Goal: Task Accomplishment & Management: Use online tool/utility

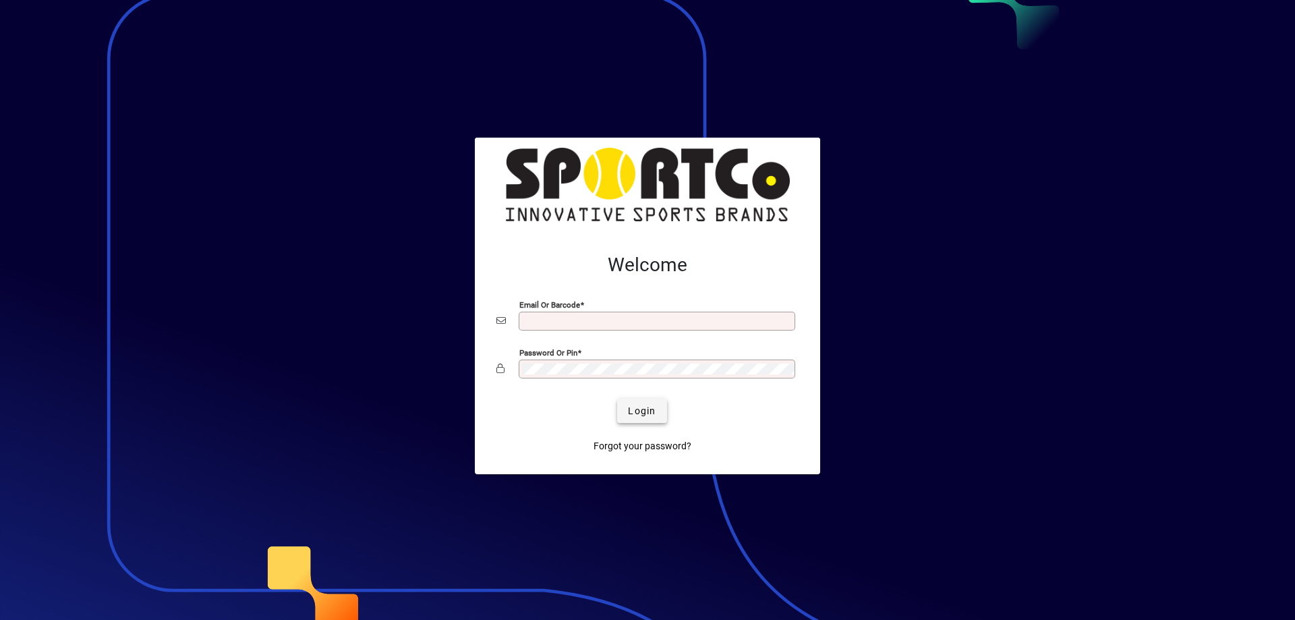
type input "**********"
drag, startPoint x: 641, startPoint y: 414, endPoint x: 641, endPoint y: 401, distance: 12.8
click at [641, 413] on span "Login" at bounding box center [642, 411] width 28 height 14
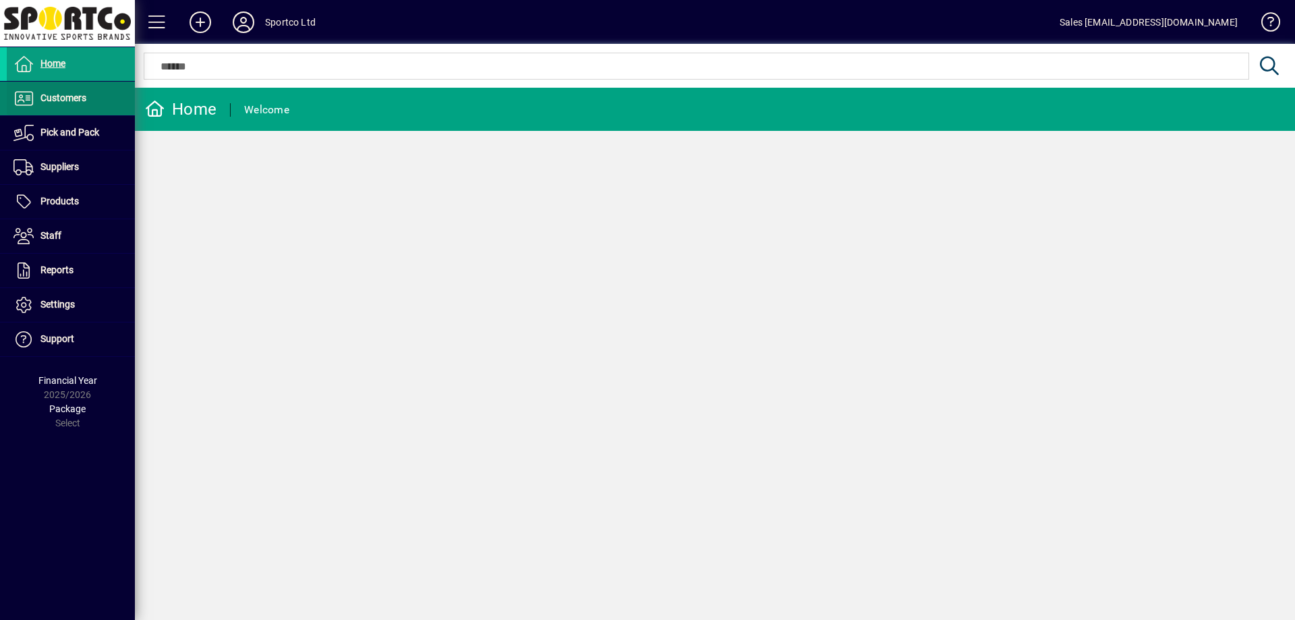
click at [74, 99] on span "Customers" at bounding box center [63, 97] width 46 height 11
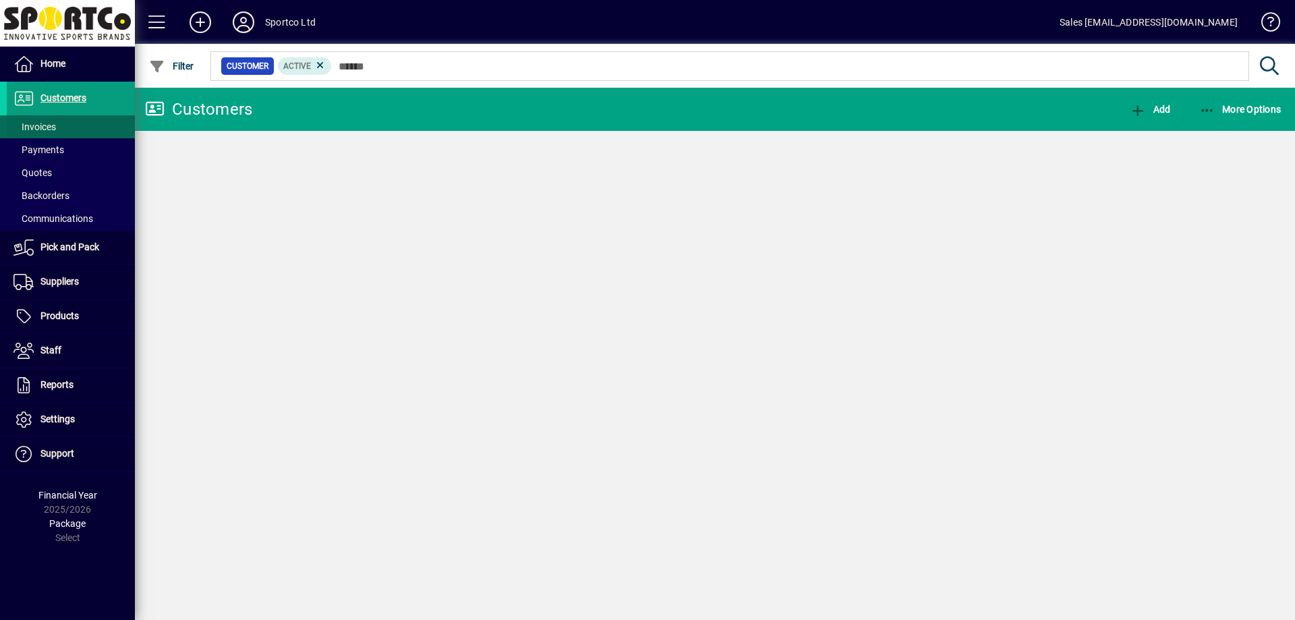
click at [41, 122] on span "Invoices" at bounding box center [34, 126] width 42 height 11
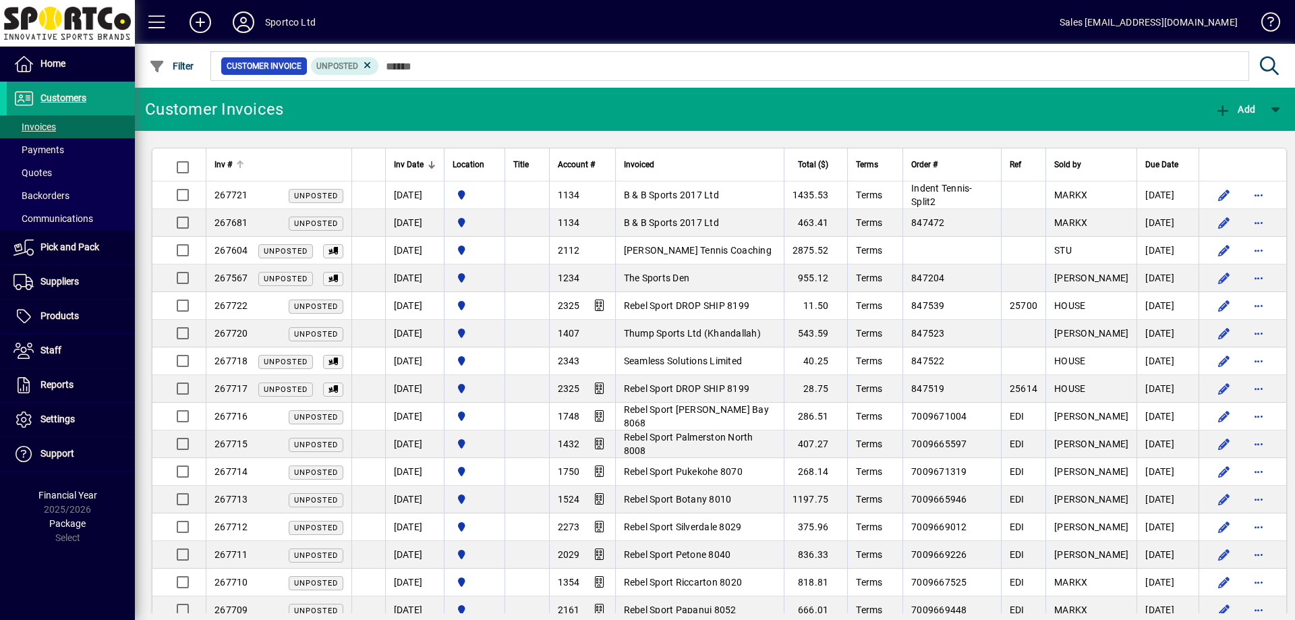
click at [239, 163] on div at bounding box center [239, 163] width 4 height 4
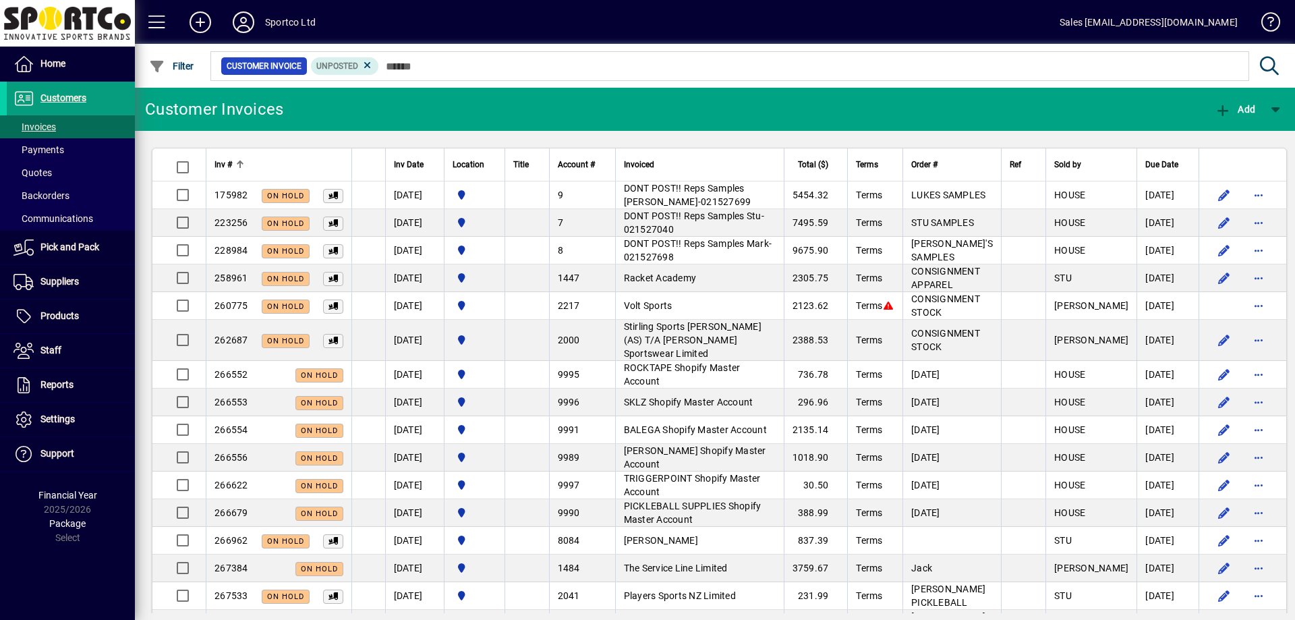
click at [241, 166] on div at bounding box center [240, 165] width 8 height 8
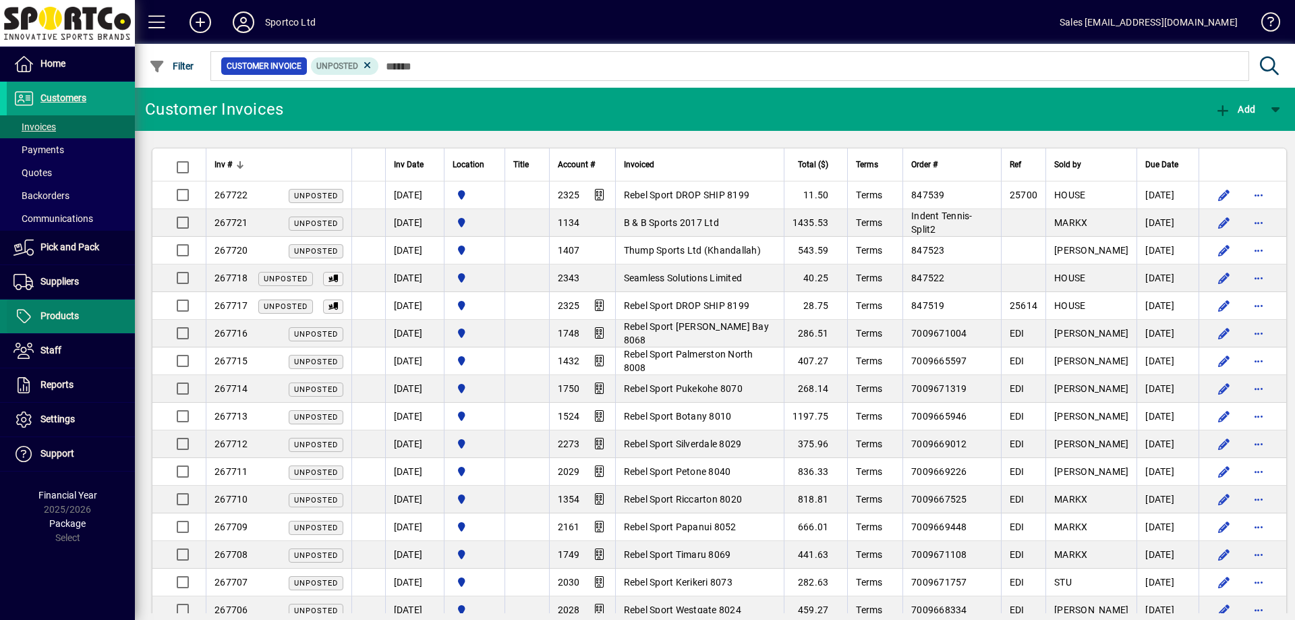
click at [85, 312] on span at bounding box center [71, 316] width 128 height 32
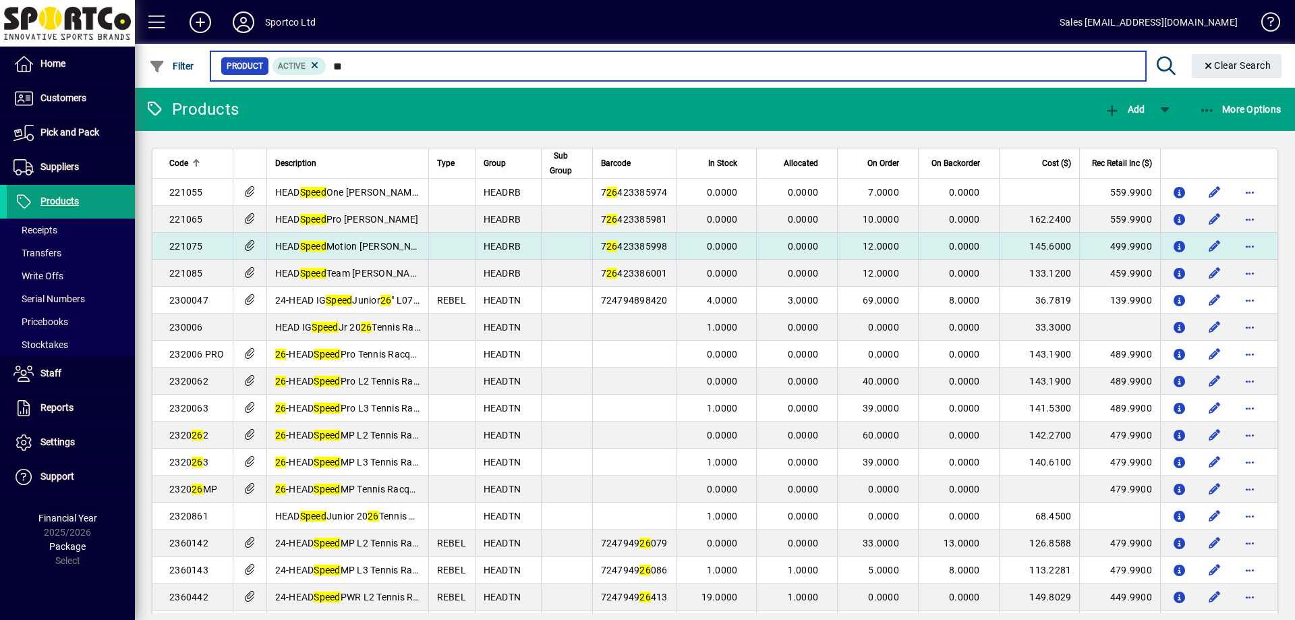
type input "*"
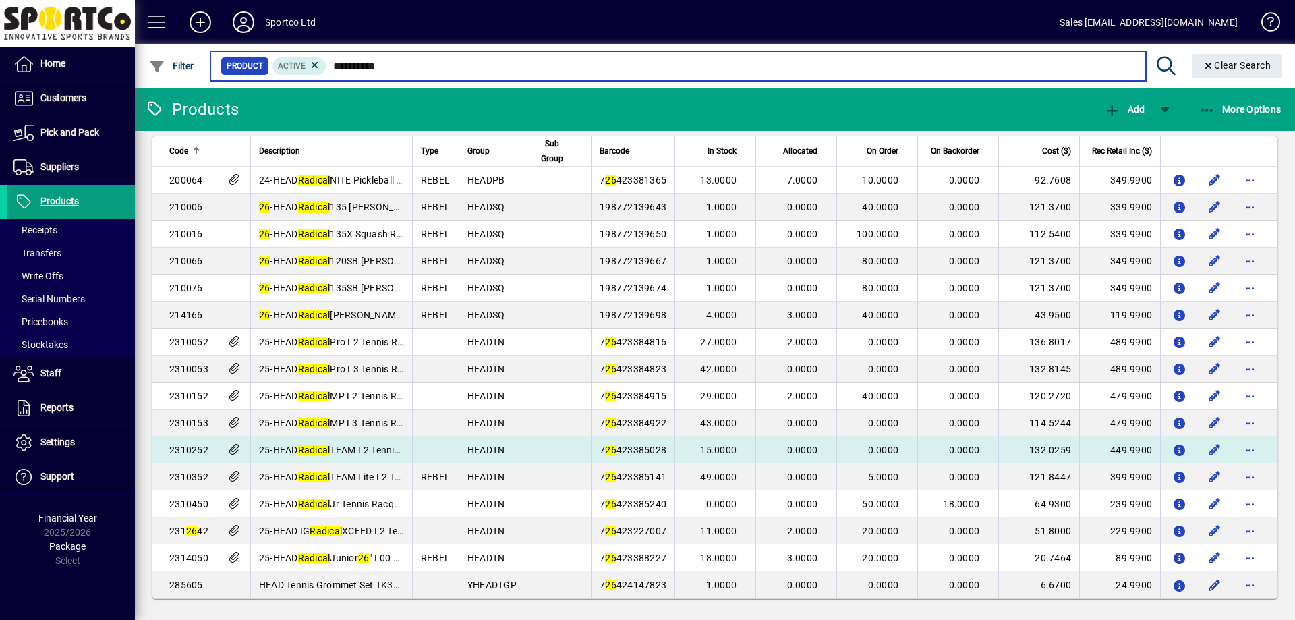
scroll to position [15, 0]
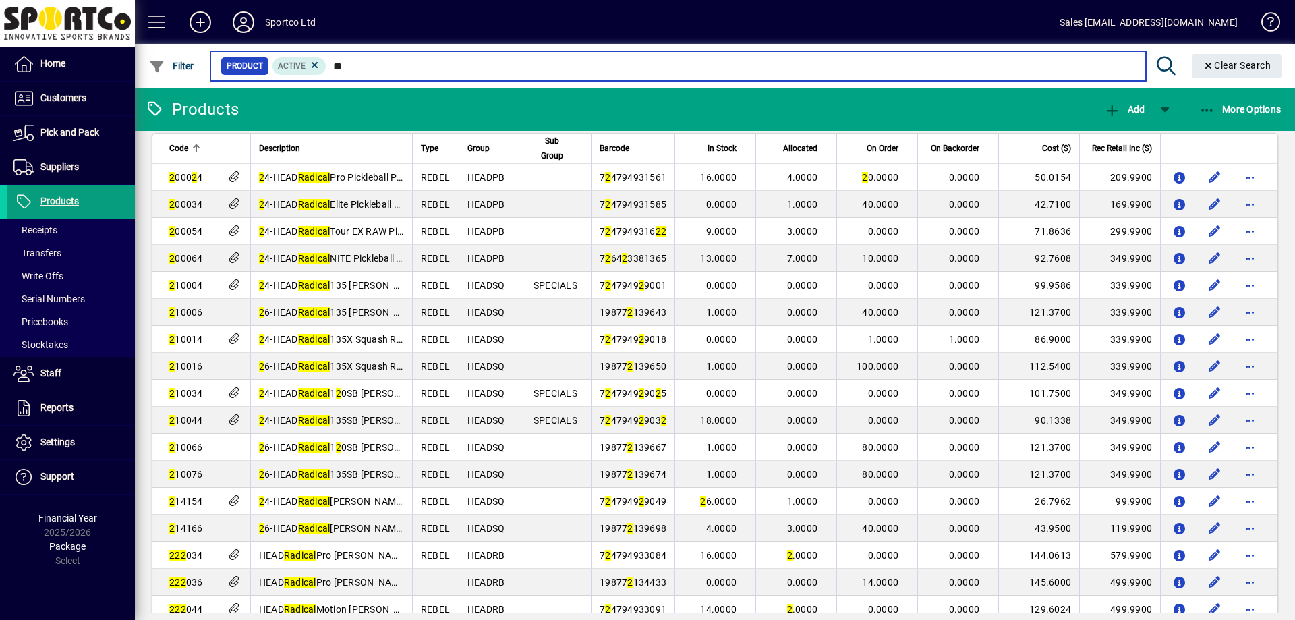
type input "*"
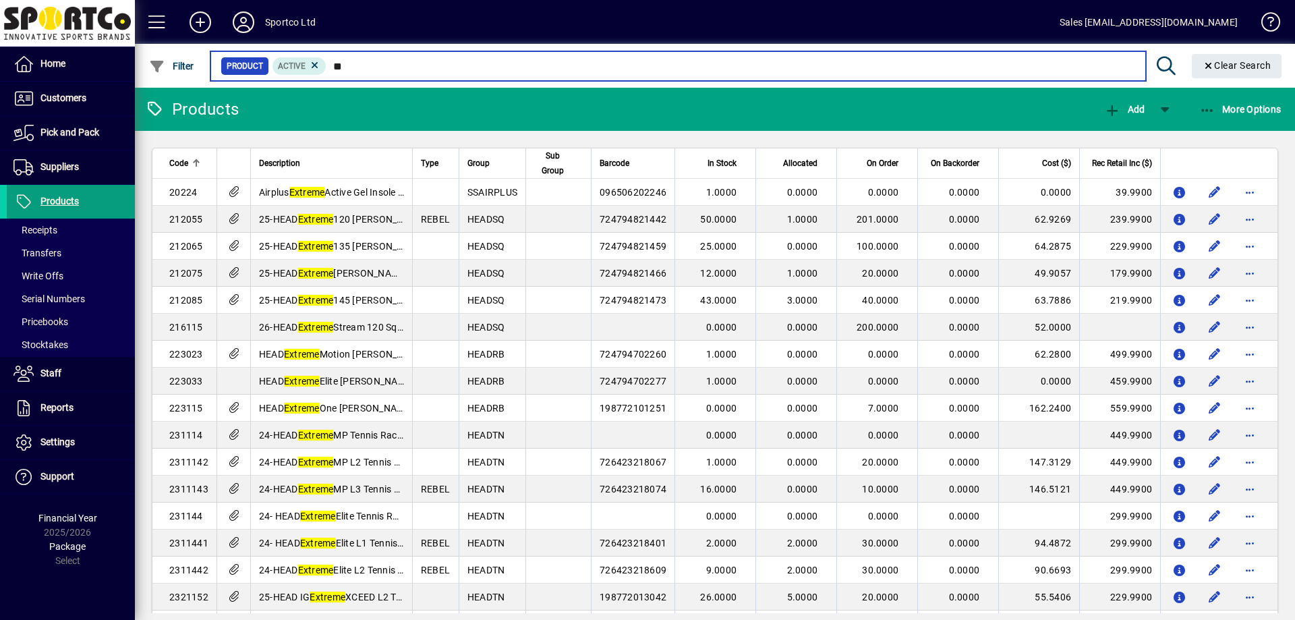
type input "*"
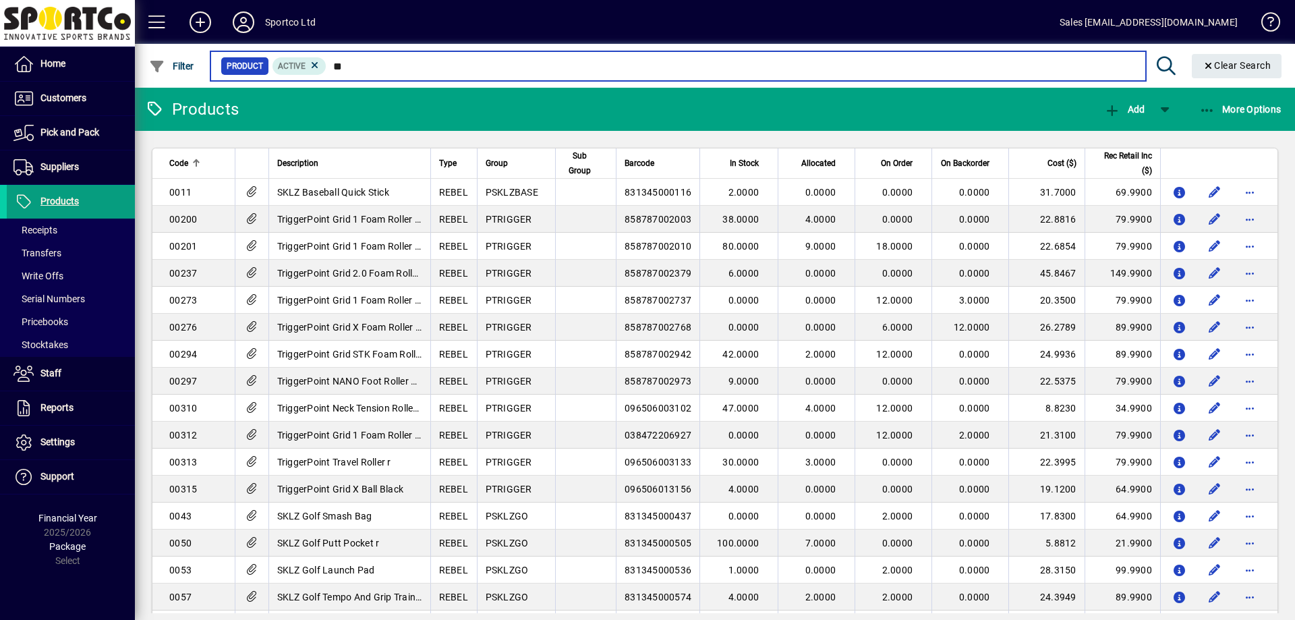
type input "*"
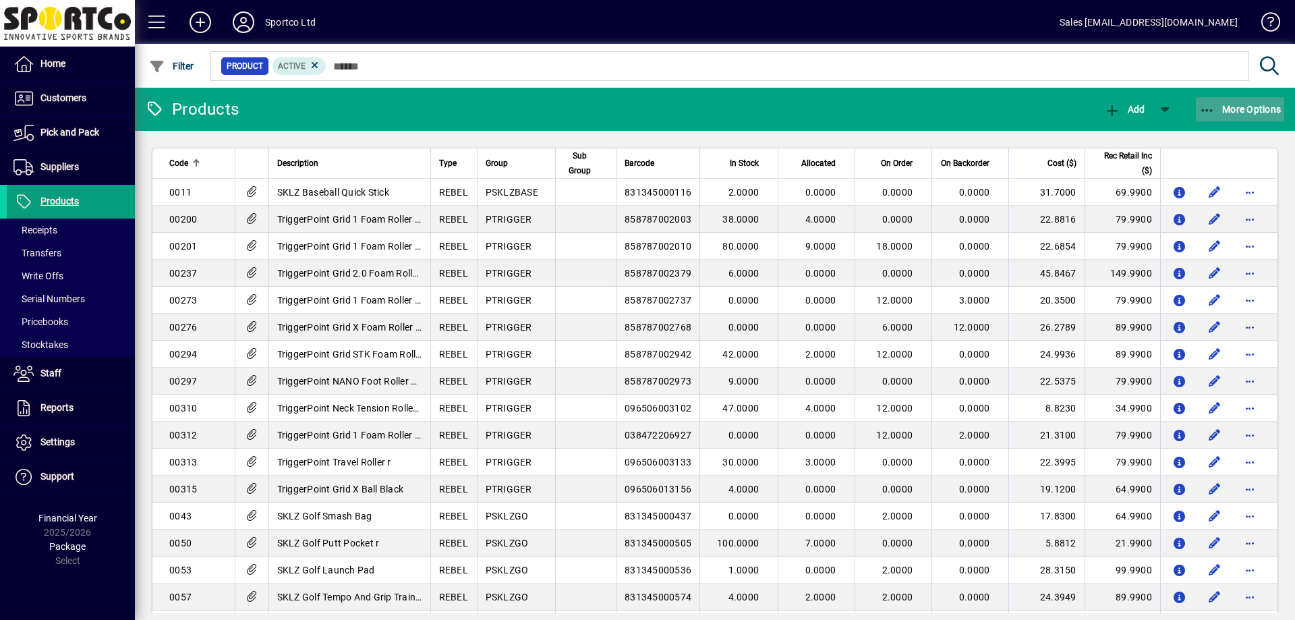
click at [1219, 112] on span "More Options" at bounding box center [1240, 109] width 82 height 11
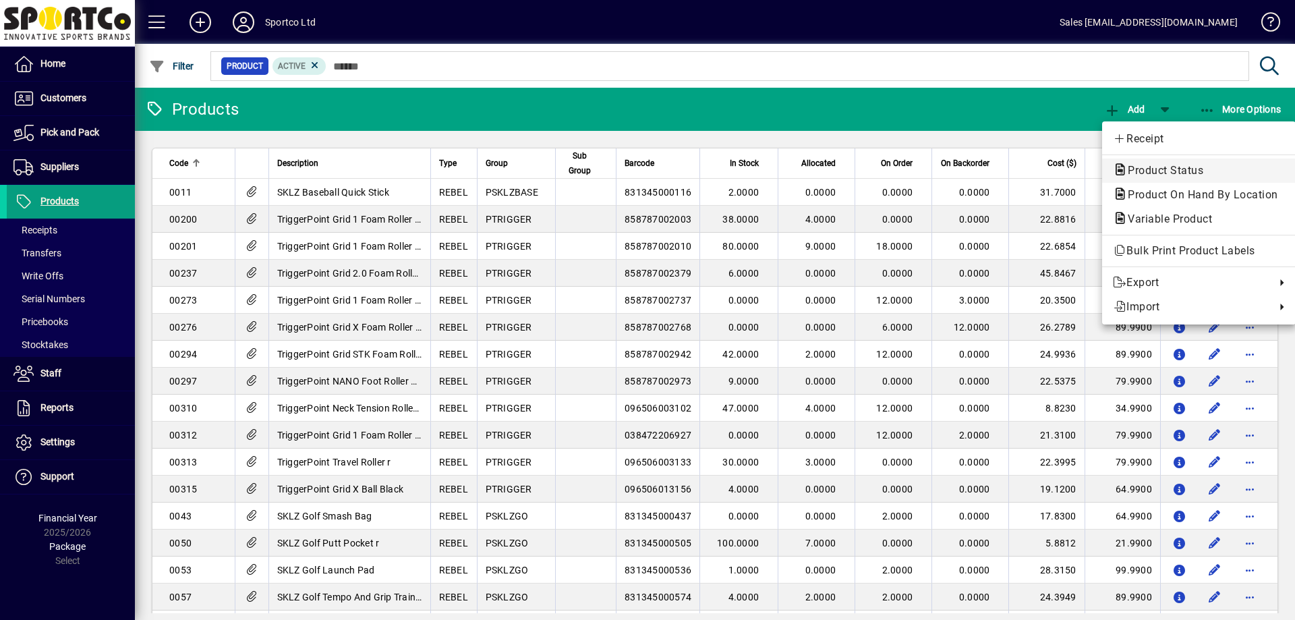
click at [1198, 163] on span "Product Status" at bounding box center [1199, 171] width 172 height 16
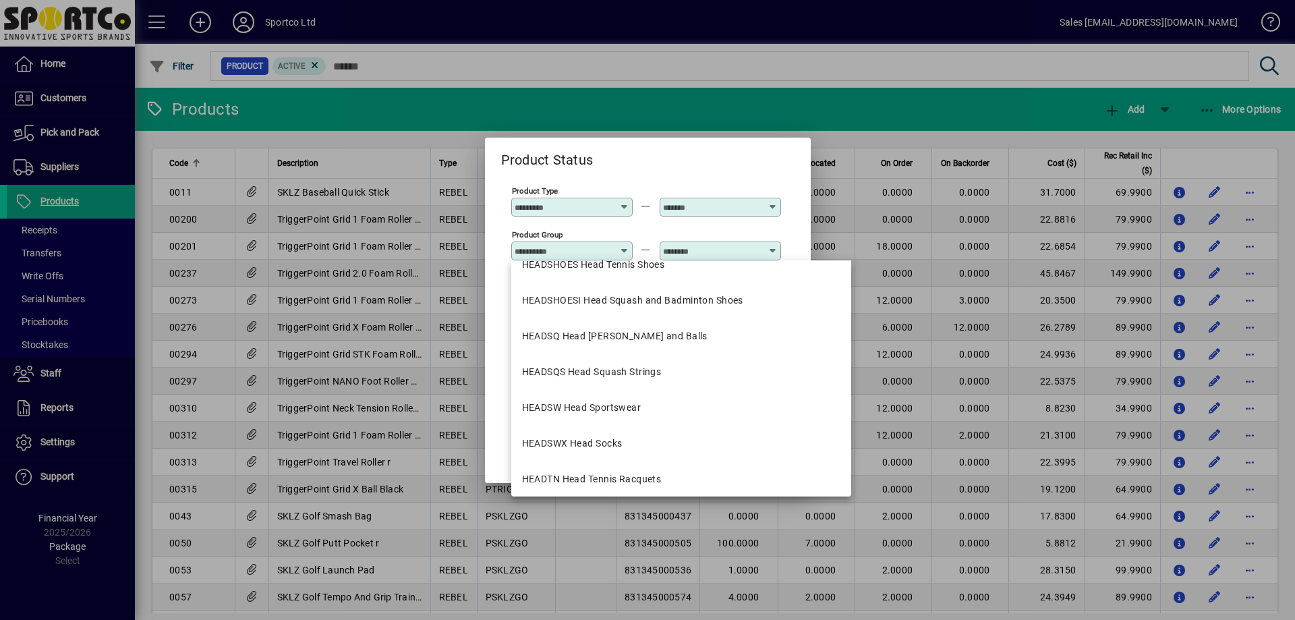
scroll to position [405, 0]
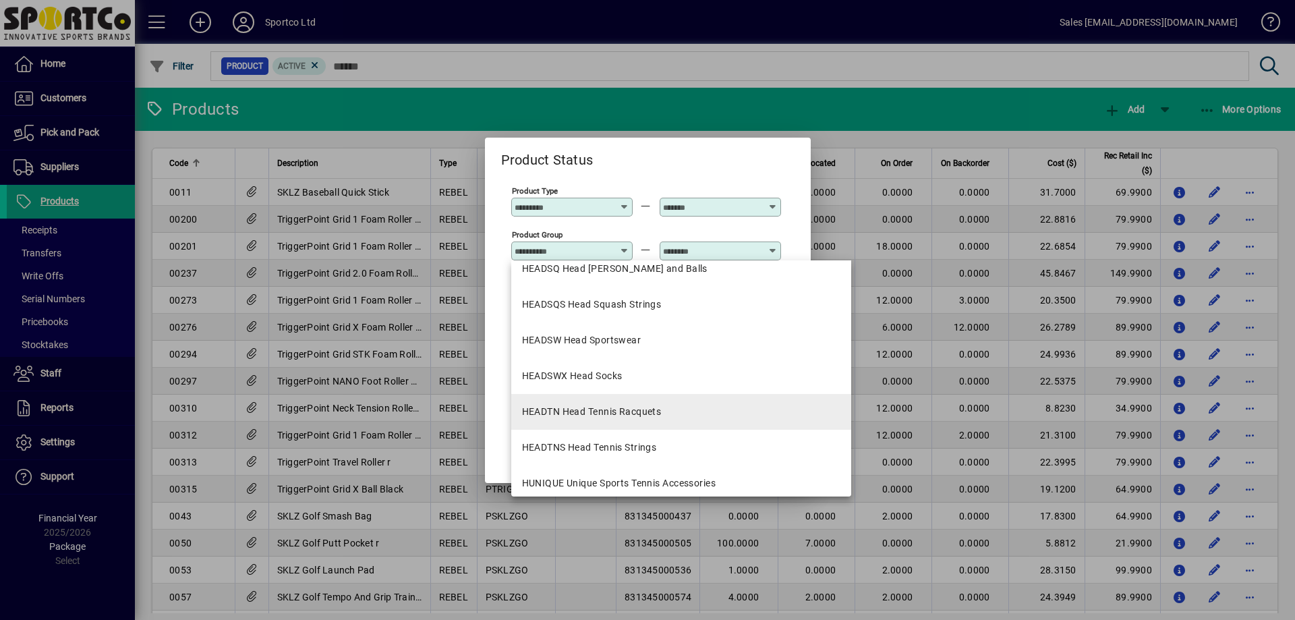
click at [641, 409] on div "HEADTN Head Tennis Racquets" at bounding box center [592, 412] width 140 height 14
type input "**********"
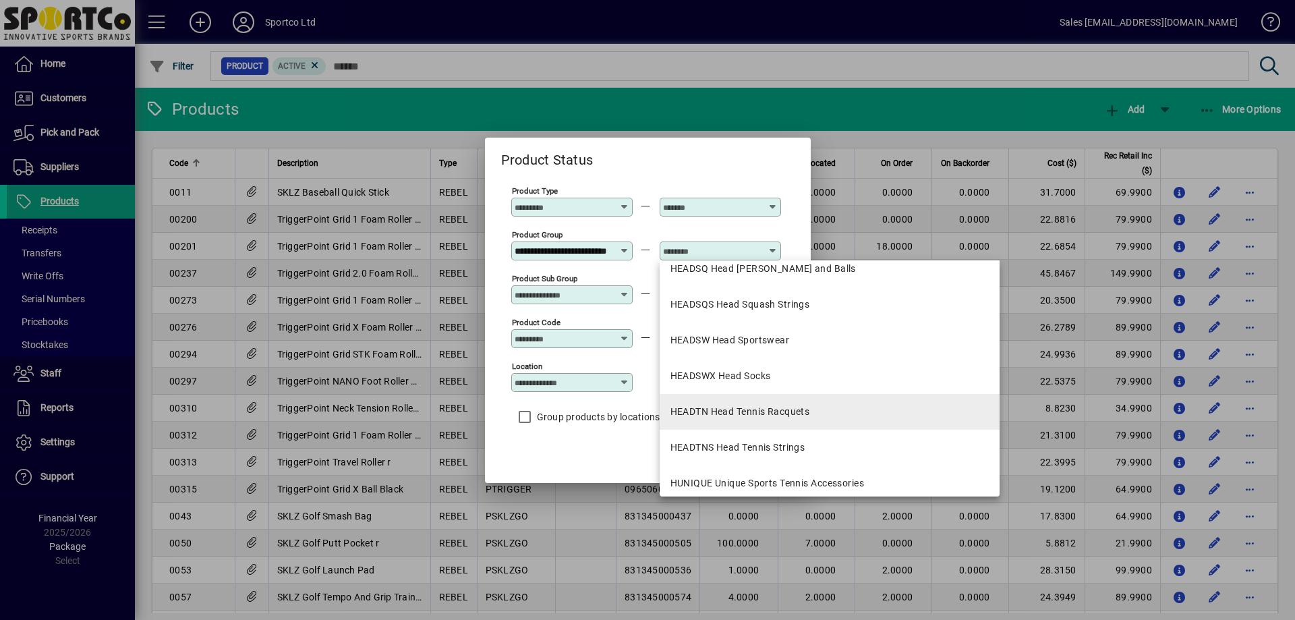
click at [719, 407] on div "HEADTN Head Tennis Racquets" at bounding box center [740, 412] width 140 height 14
type input "**********"
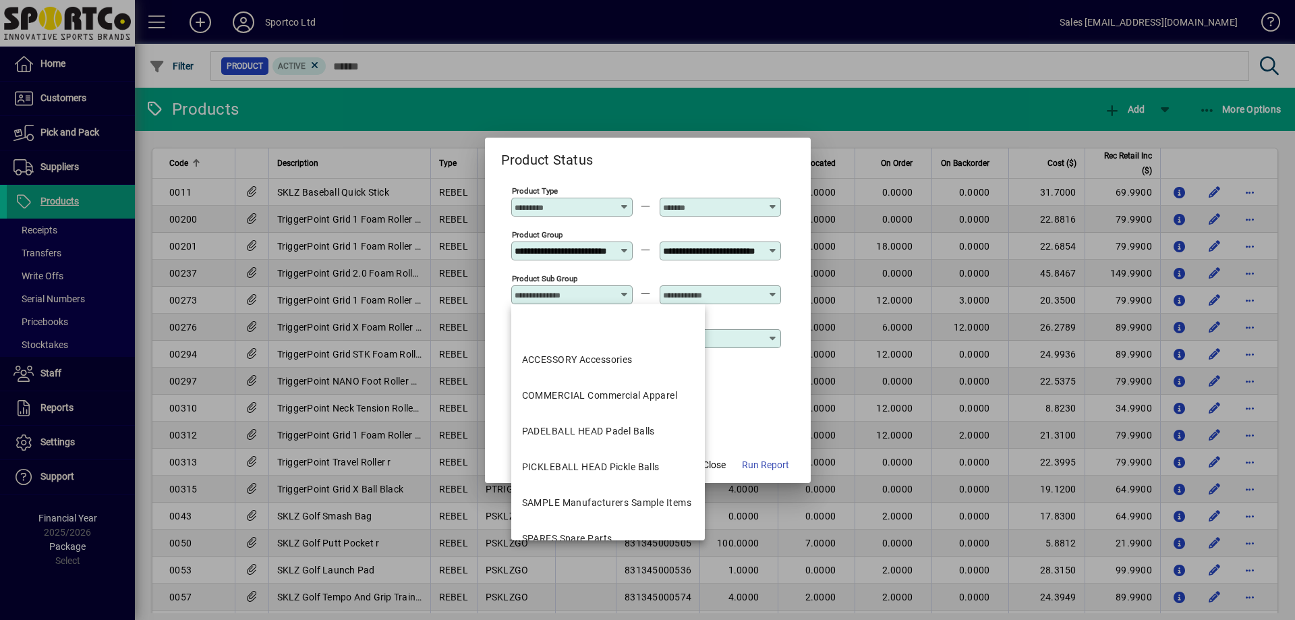
scroll to position [0, 0]
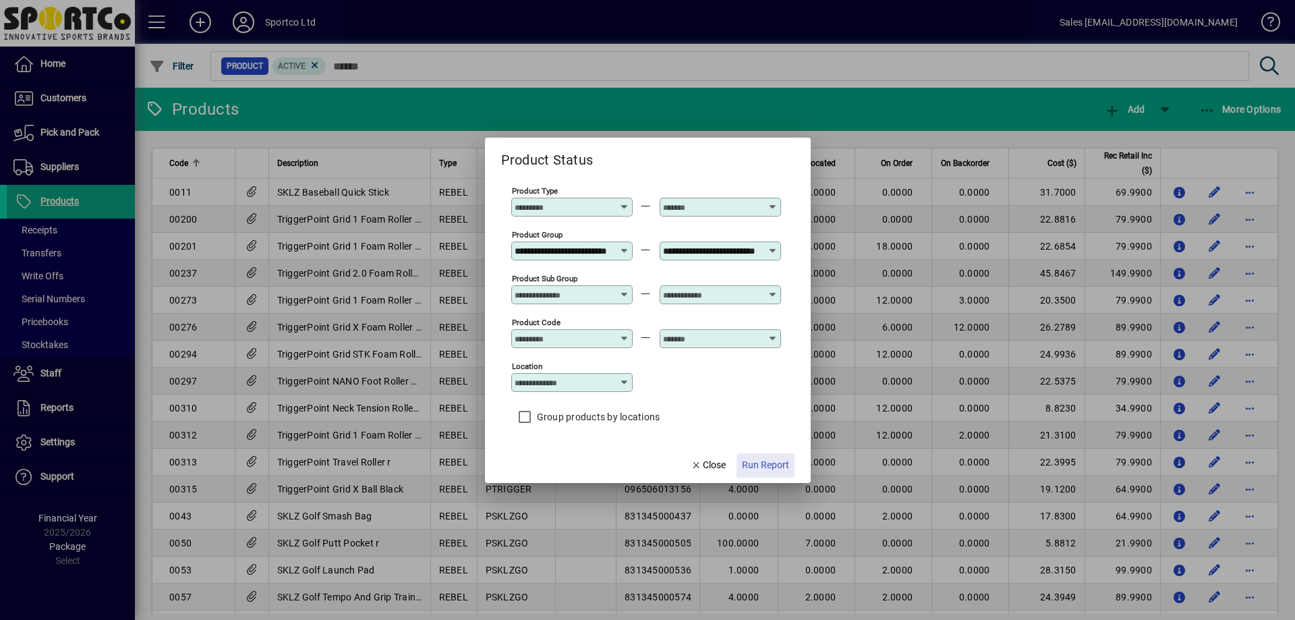
click at [758, 463] on span "Run Report" at bounding box center [765, 465] width 47 height 14
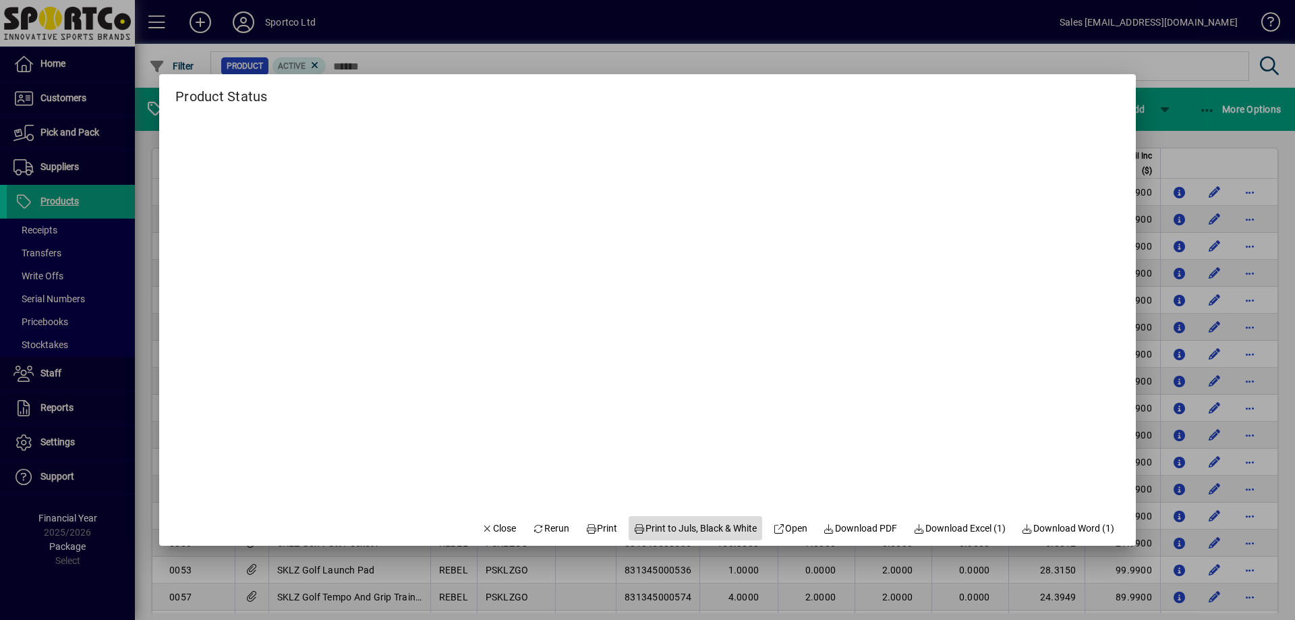
click at [645, 523] on span "Print to Juls, Black & White" at bounding box center [695, 528] width 123 height 14
